Goal: Task Accomplishment & Management: Manage account settings

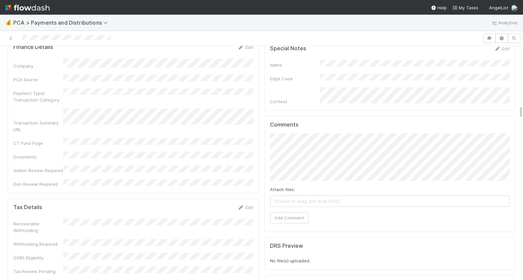
scroll to position [999, 0]
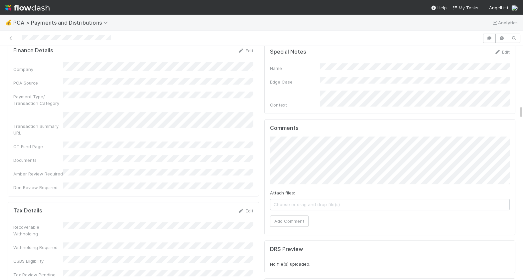
click at [265, 140] on div "Comments Attach files: Choose or drag and drop file(s) Add Comment" at bounding box center [389, 177] width 251 height 116
click at [294, 215] on button "Add Comment" at bounding box center [289, 220] width 39 height 11
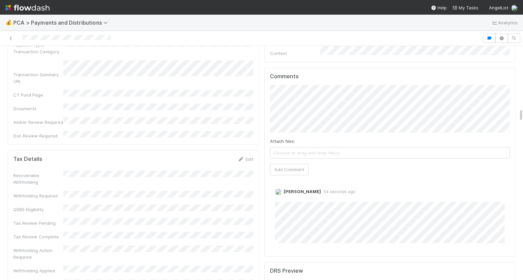
scroll to position [1052, 0]
click at [283, 195] on link "Edit" at bounding box center [284, 197] width 8 height 5
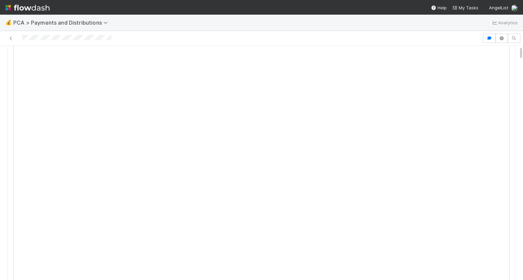
scroll to position [0, 0]
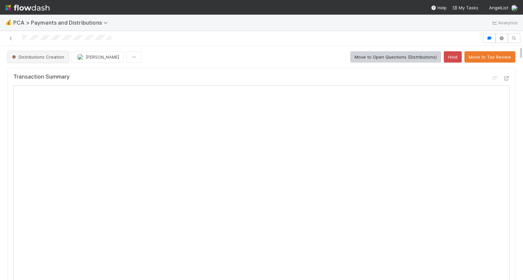
click at [51, 60] on button "Distributions Creation" at bounding box center [38, 56] width 61 height 11
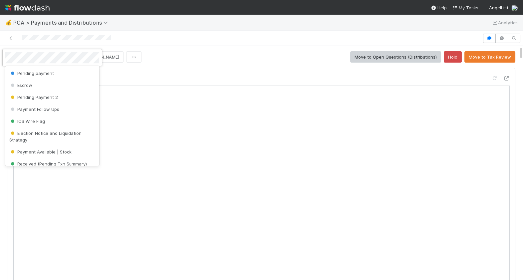
scroll to position [32, 0]
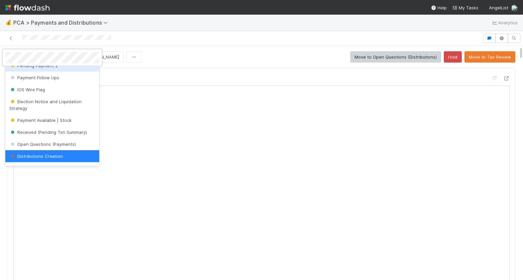
click at [202, 68] on div at bounding box center [261, 140] width 523 height 280
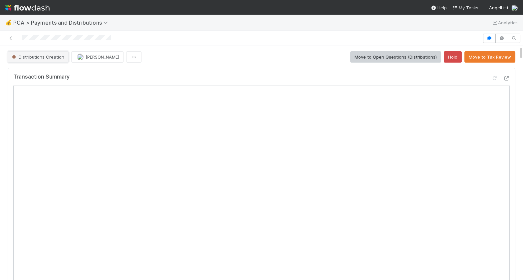
click at [56, 56] on span "Distributions Creation" at bounding box center [38, 56] width 54 height 5
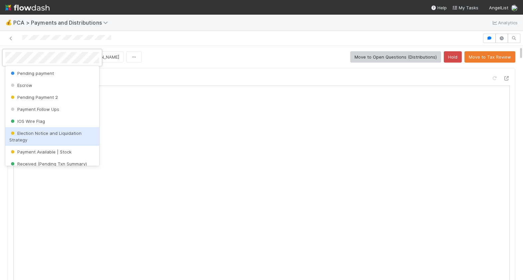
scroll to position [209, 0]
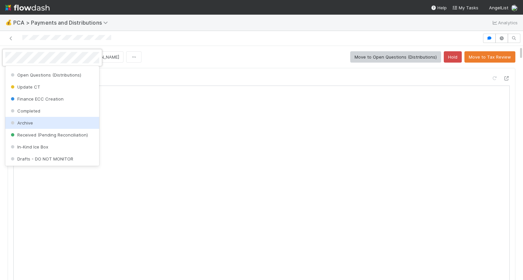
click at [36, 120] on div "Archive" at bounding box center [52, 123] width 94 height 12
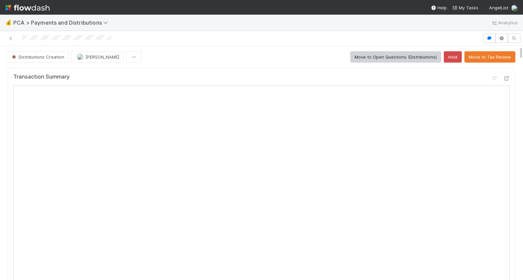
click at [196, 68] on div "Transaction Summary" at bounding box center [262, 247] width 508 height 358
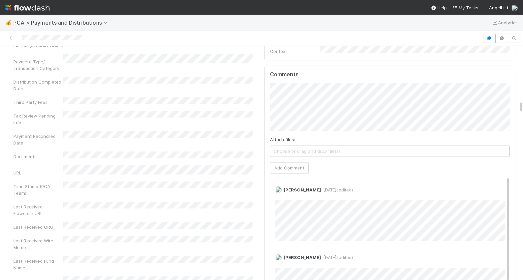
scroll to position [1024, 0]
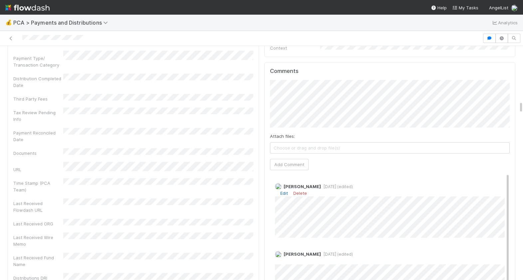
click at [283, 191] on link "Edit" at bounding box center [284, 193] width 8 height 5
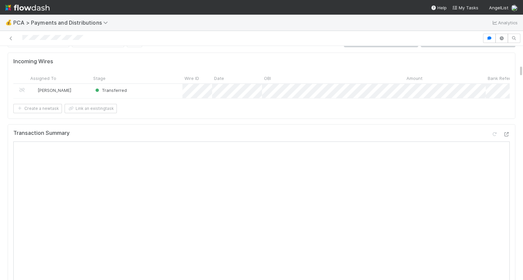
scroll to position [0, 0]
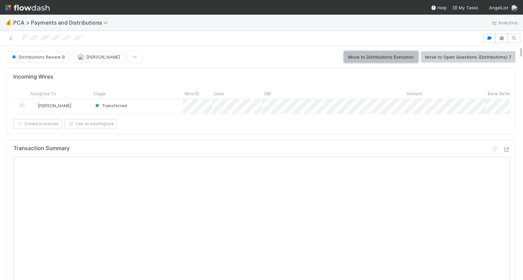
click at [394, 56] on button "Move to Distributions Execution" at bounding box center [381, 56] width 74 height 11
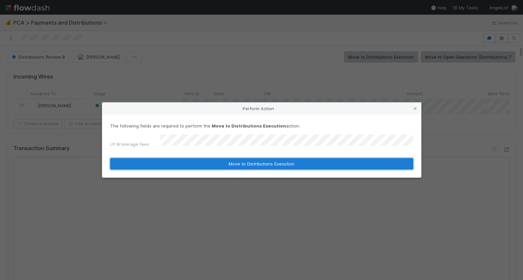
click at [217, 163] on button "Move to Distributions Execution" at bounding box center [261, 163] width 303 height 11
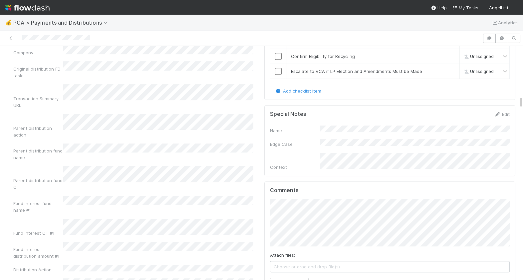
scroll to position [942, 0]
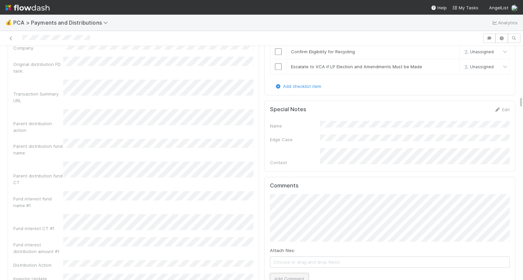
click at [299, 273] on button "Add Comment" at bounding box center [289, 278] width 39 height 11
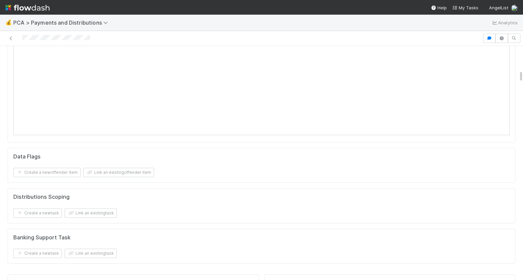
scroll to position [0, 0]
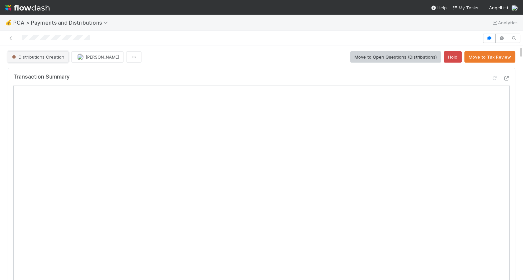
click at [33, 58] on span "Distributions Creation" at bounding box center [38, 56] width 54 height 5
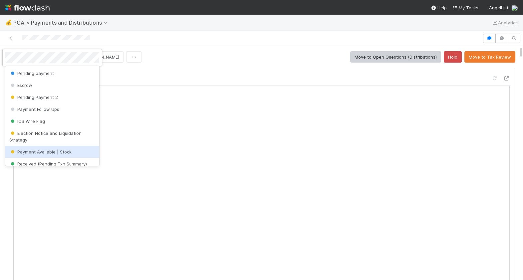
scroll to position [209, 0]
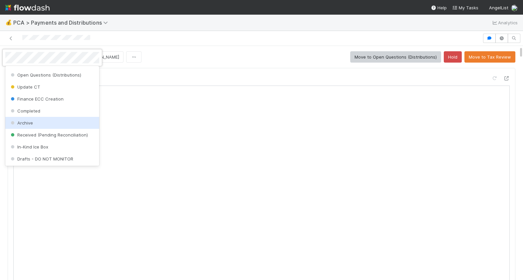
click at [40, 120] on div "Archive" at bounding box center [52, 123] width 94 height 12
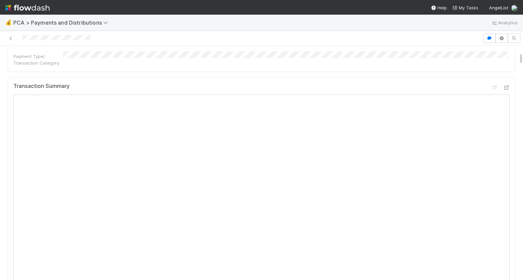
scroll to position [0, 0]
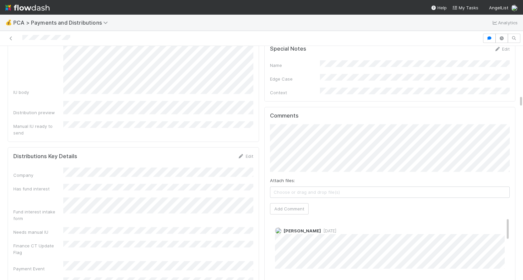
scroll to position [1085, 0]
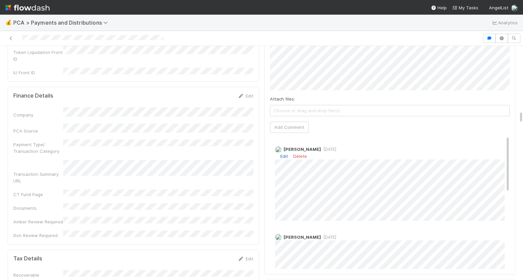
click at [283, 154] on link "Edit" at bounding box center [284, 156] width 8 height 5
click at [273, 190] on div "Berkley Cade 1 month ago" at bounding box center [390, 182] width 240 height 83
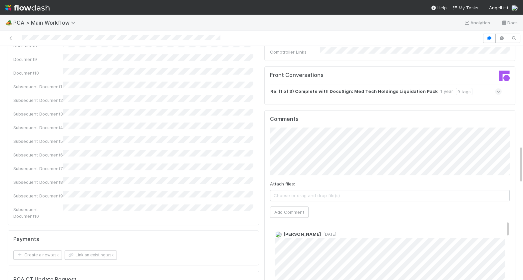
scroll to position [606, 0]
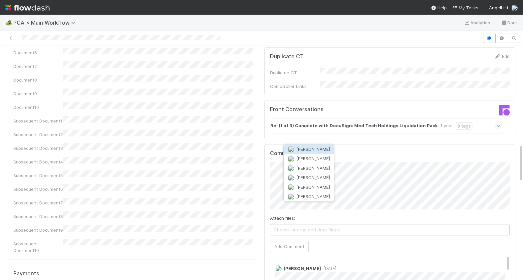
click at [316, 149] on span "[PERSON_NAME]" at bounding box center [313, 149] width 34 height 5
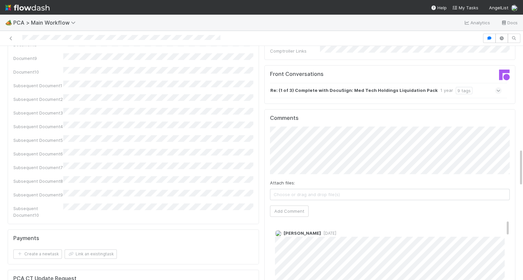
scroll to position [630, 0]
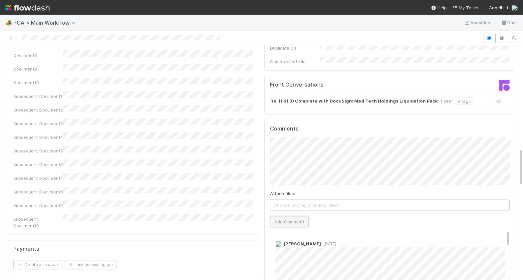
click at [296, 216] on button "Add Comment" at bounding box center [289, 221] width 39 height 11
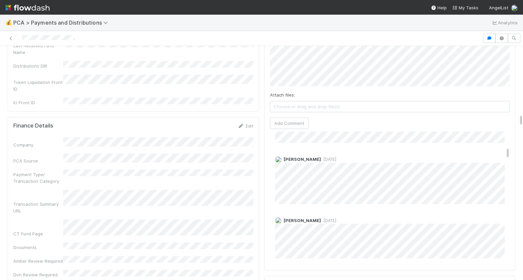
scroll to position [255, 0]
